Goal: Contribute content

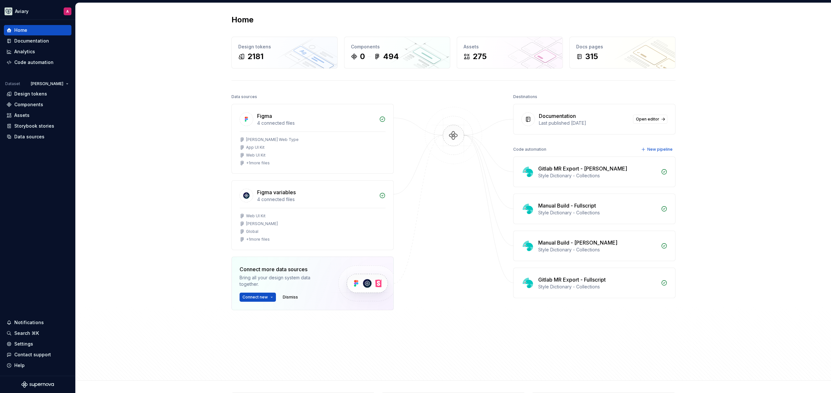
click at [173, 74] on div "Home Design tokens 2181 Components 0 494 Assets 275 Docs pages 315 Data sources…" at bounding box center [454, 192] width 756 height 378
click at [163, 76] on div "Home Design tokens 2181 Components 0 494 Assets 275 Docs pages 315 Data sources…" at bounding box center [454, 192] width 756 height 378
click at [36, 39] on div "Documentation" at bounding box center [31, 41] width 35 height 6
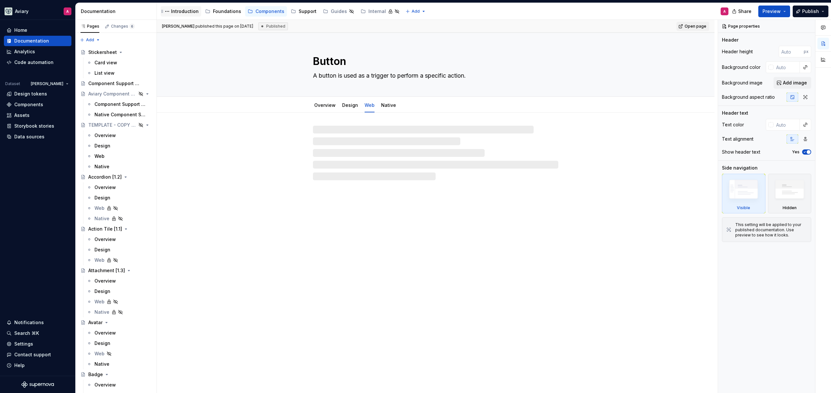
click at [191, 11] on div "Introduction" at bounding box center [185, 11] width 28 height 6
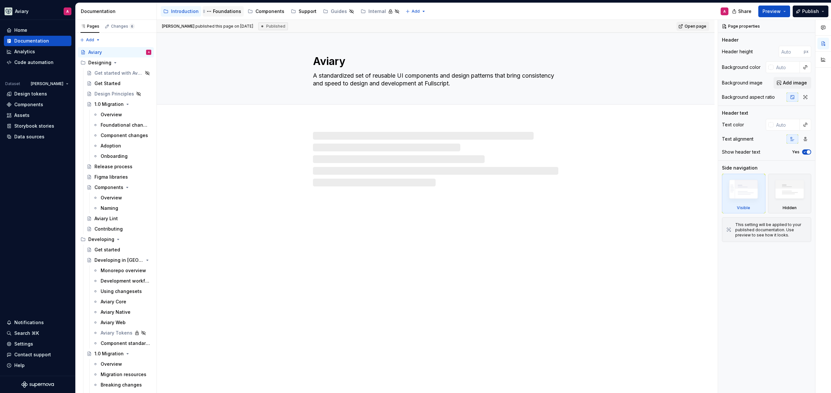
click at [213, 13] on div "Foundations" at bounding box center [227, 11] width 28 height 6
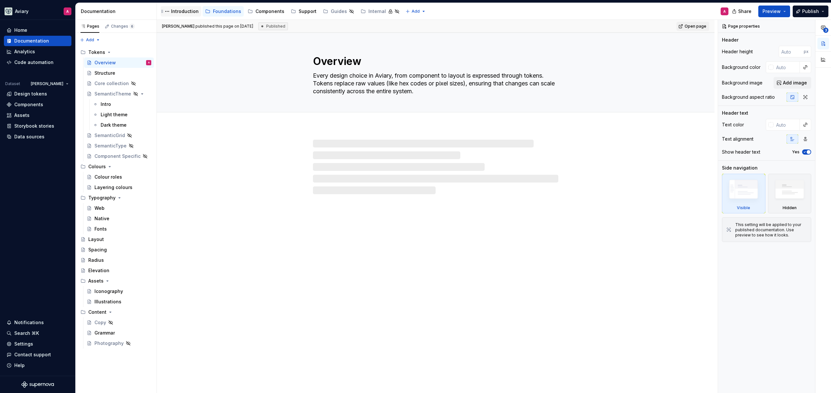
click at [180, 12] on div "Introduction" at bounding box center [185, 11] width 28 height 6
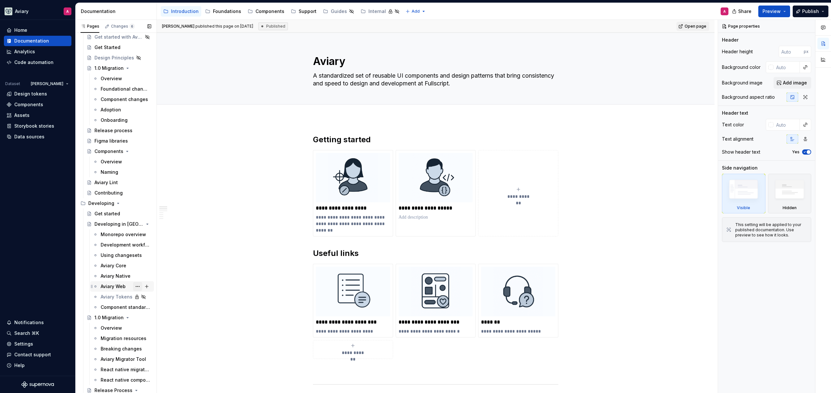
scroll to position [99, 0]
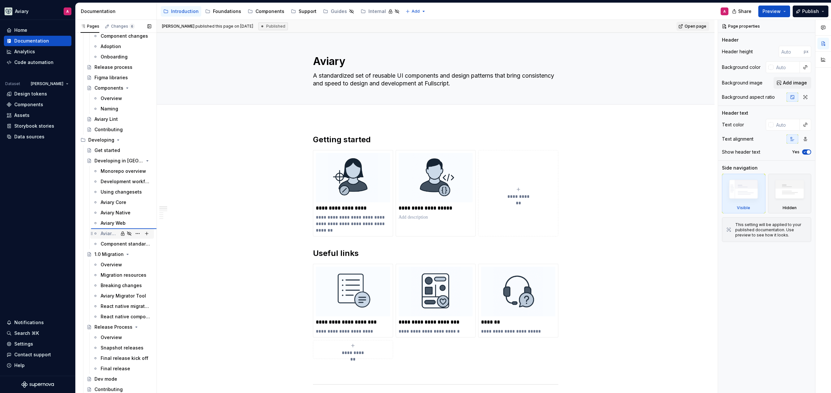
click at [113, 232] on div "Aviary Tokens" at bounding box center [110, 233] width 18 height 6
click at [108, 233] on div "Aviary Tokens" at bounding box center [110, 233] width 18 height 6
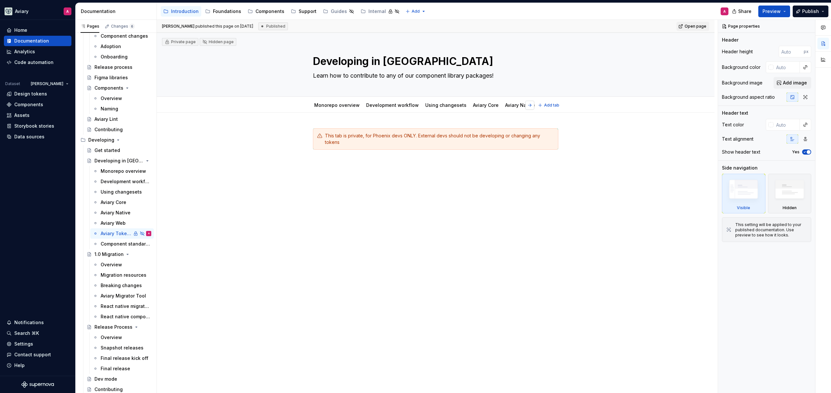
click at [531, 107] on button "button" at bounding box center [529, 105] width 9 height 9
click at [531, 106] on button "button" at bounding box center [529, 105] width 9 height 9
click at [113, 215] on div "Aviary Native" at bounding box center [116, 212] width 30 height 6
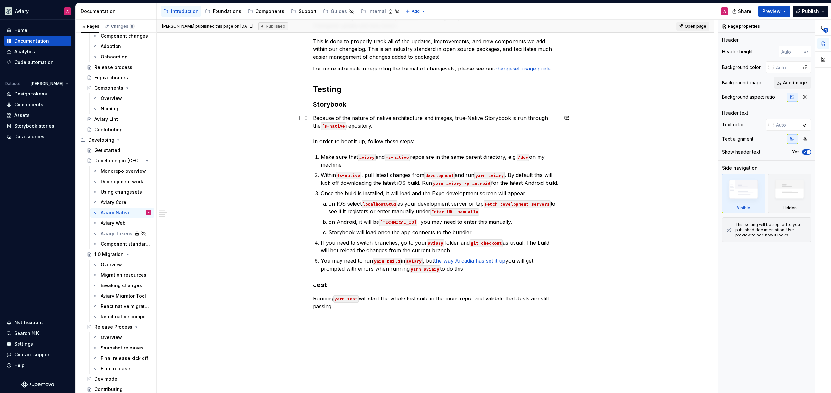
scroll to position [232, 0]
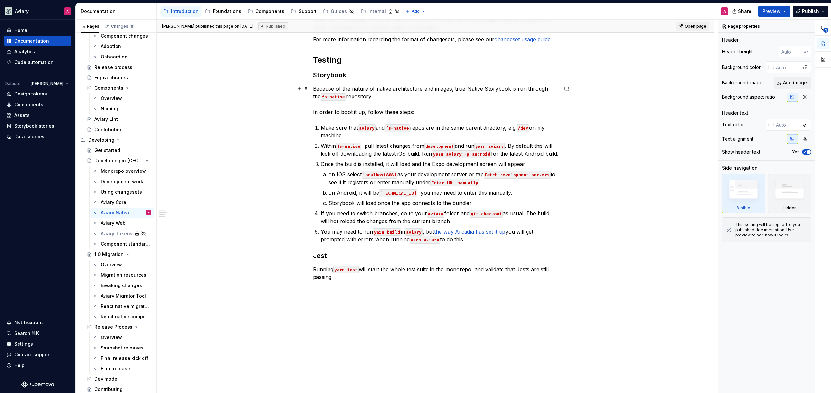
type textarea "*"
click at [465, 89] on p "Because of the nature of native architecture and images, true-Native Storybook …" at bounding box center [435, 100] width 245 height 31
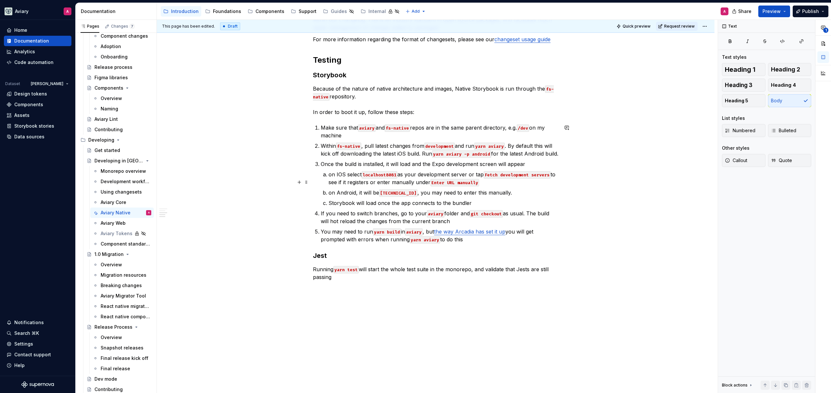
click at [386, 179] on code "localhost8081" at bounding box center [380, 174] width 36 height 7
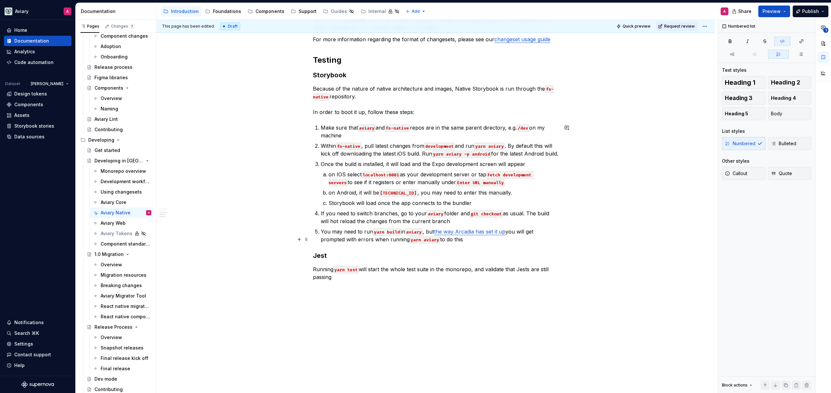
click at [493, 235] on link "the way Arcadia has set it up" at bounding box center [469, 231] width 71 height 6
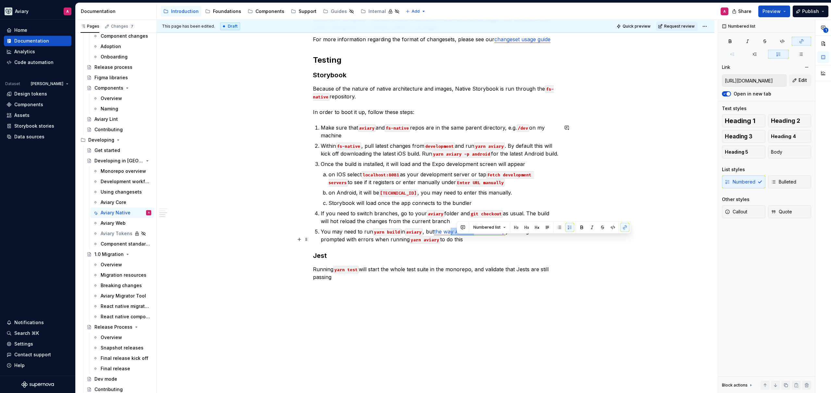
drag, startPoint x: 471, startPoint y: 239, endPoint x: 457, endPoint y: 239, distance: 14.0
click at [457, 235] on link "the way Arcadia has set it up" at bounding box center [469, 231] width 71 height 6
drag, startPoint x: 441, startPoint y: 239, endPoint x: 511, endPoint y: 241, distance: 70.8
click at [511, 241] on p "You may need to run yarn build in aviary , but the way Arcadia has set it up yo…" at bounding box center [440, 236] width 238 height 16
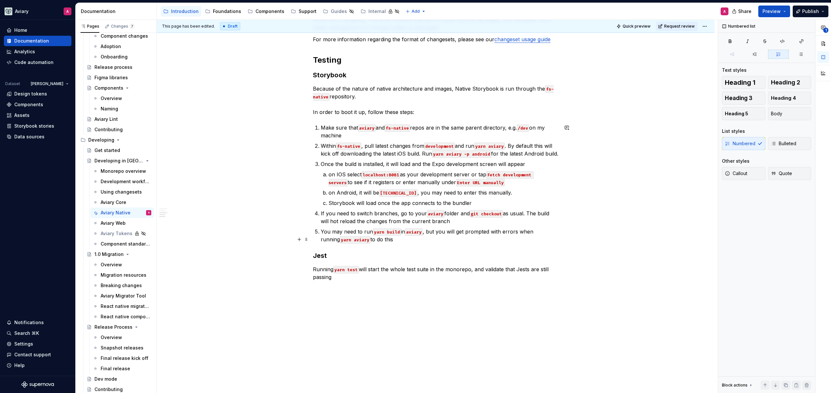
click at [518, 243] on p "You may need to run yarn build in aviary , but you will get prompted with error…" at bounding box center [440, 236] width 238 height 16
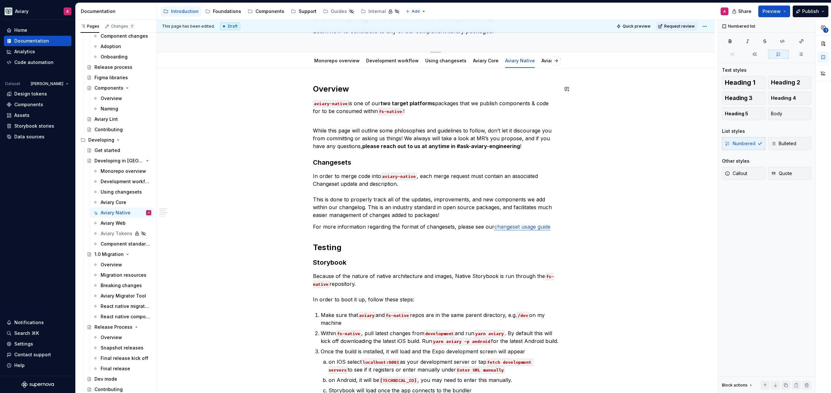
scroll to position [29, 0]
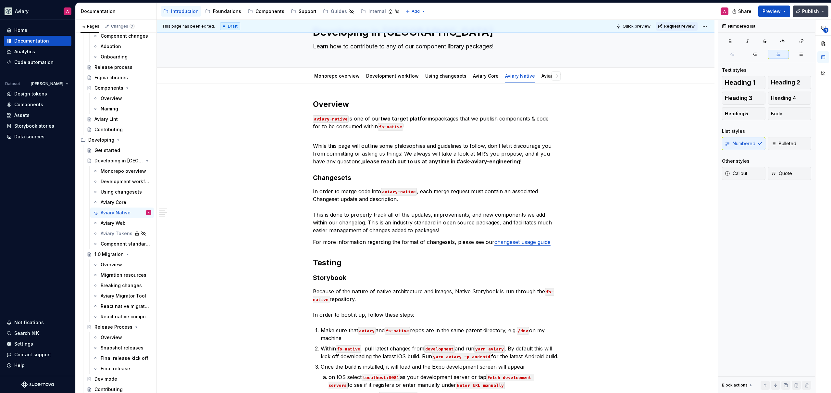
click at [805, 11] on span "Publish" at bounding box center [810, 11] width 17 height 6
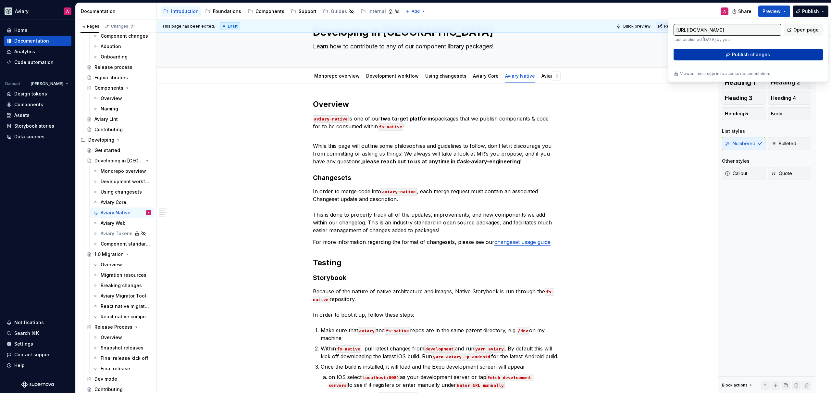
click at [740, 59] on button "Publish changes" at bounding box center [748, 55] width 149 height 12
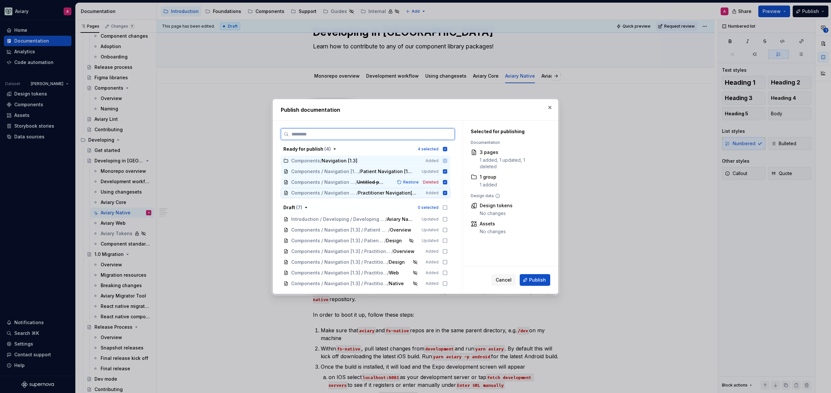
click at [447, 192] on icon at bounding box center [445, 193] width 4 height 4
click at [446, 183] on icon at bounding box center [445, 182] width 4 height 4
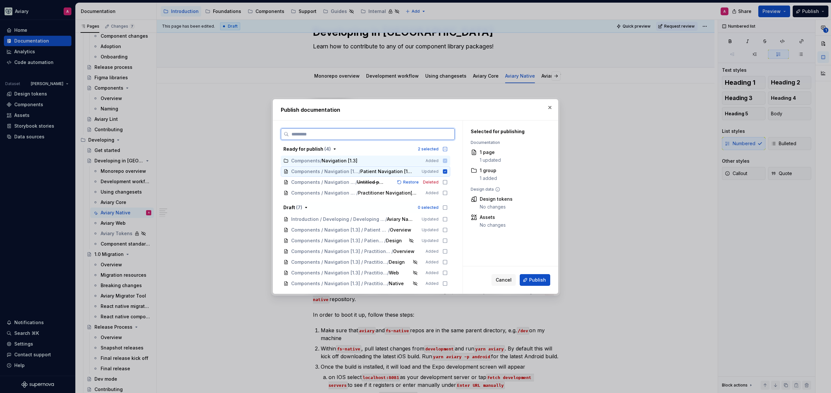
click at [444, 173] on icon at bounding box center [445, 171] width 4 height 4
click at [444, 160] on icon at bounding box center [445, 160] width 4 height 4
click at [445, 219] on icon at bounding box center [445, 219] width 5 height 5
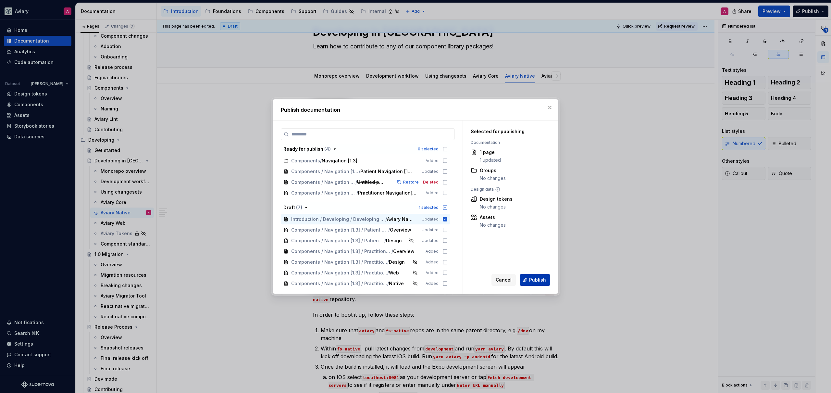
click at [544, 279] on span "Publish" at bounding box center [537, 280] width 17 height 6
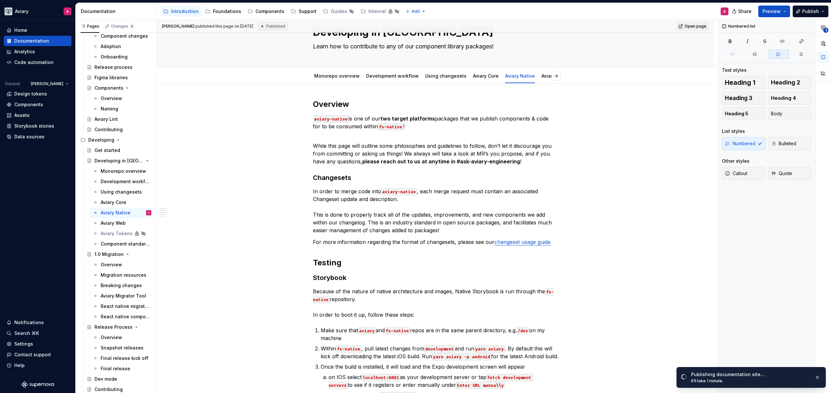
type textarea "*"
